Goal: Task Accomplishment & Management: Use online tool/utility

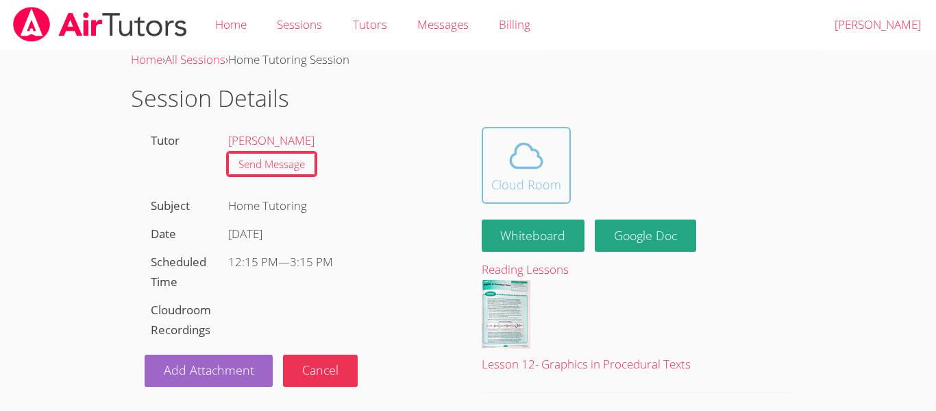
click at [543, 166] on icon at bounding box center [526, 155] width 38 height 38
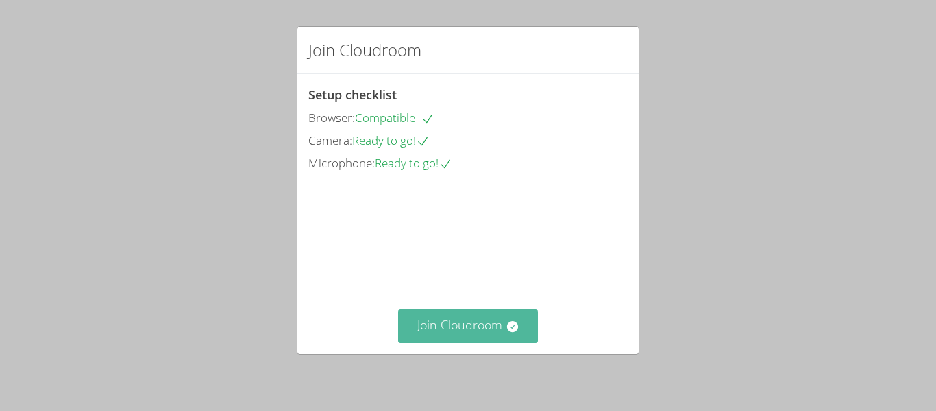
click at [467, 321] on button "Join Cloudroom" at bounding box center [468, 326] width 141 height 34
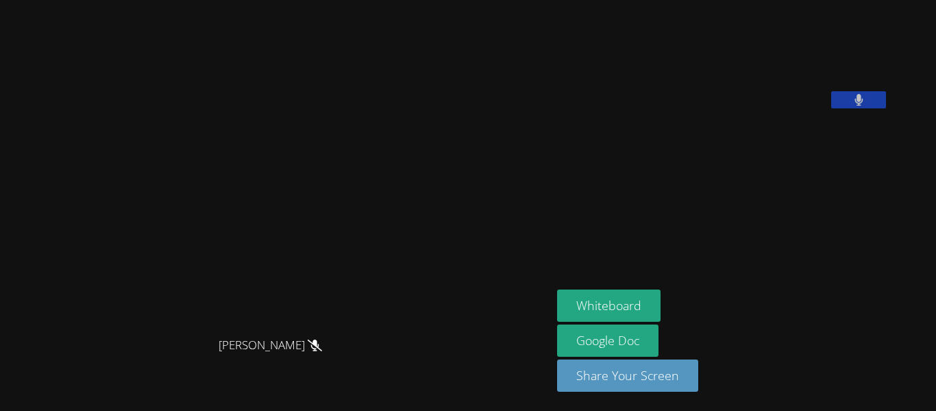
click at [855, 106] on icon at bounding box center [859, 100] width 8 height 12
click at [852, 106] on icon at bounding box center [859, 100] width 14 height 12
click at [831, 108] on button at bounding box center [858, 99] width 55 height 17
click at [661, 304] on button "Whiteboard" at bounding box center [608, 305] width 103 height 32
